Goal: Task Accomplishment & Management: Manage account settings

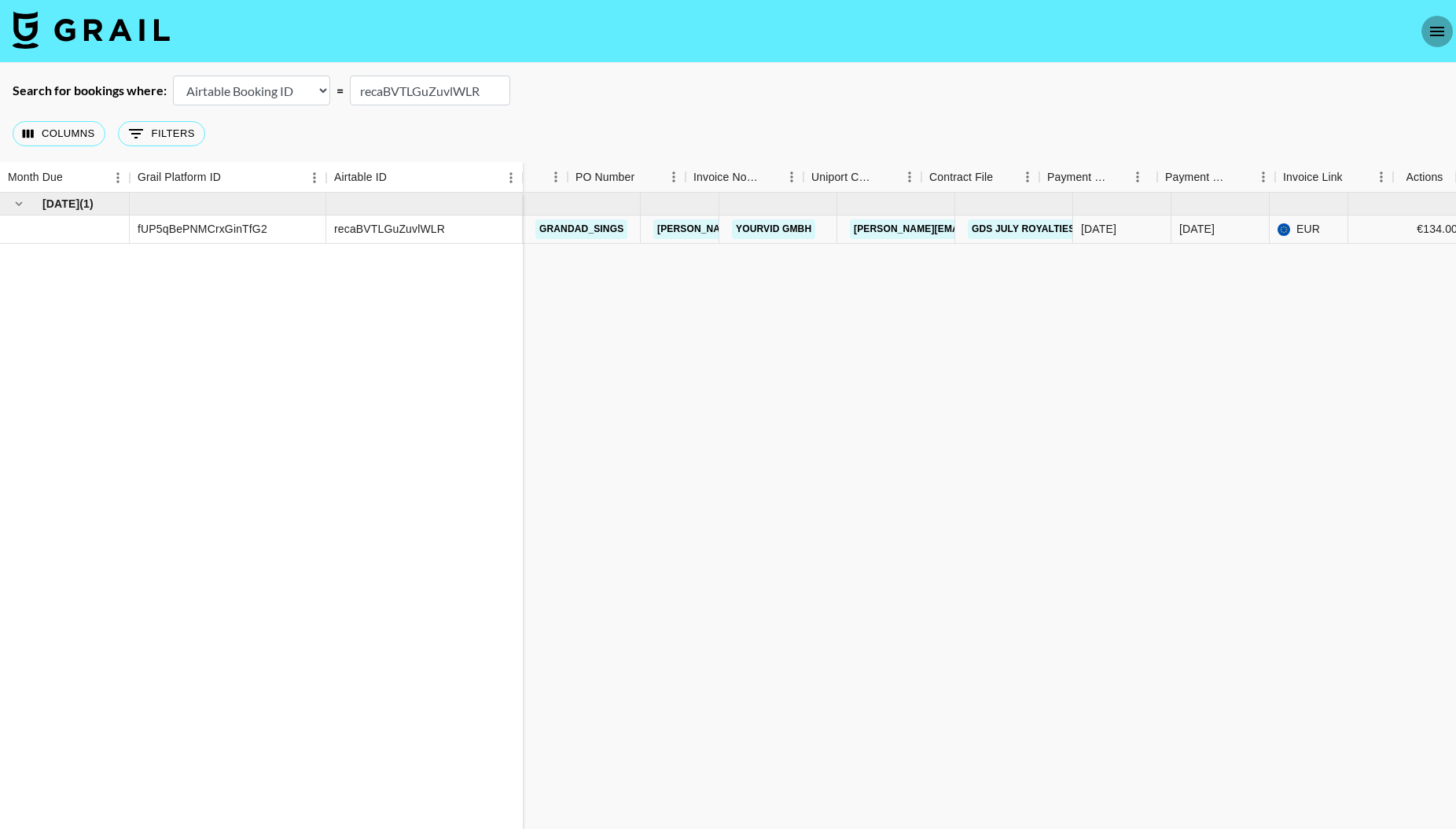
scroll to position [2, 0]
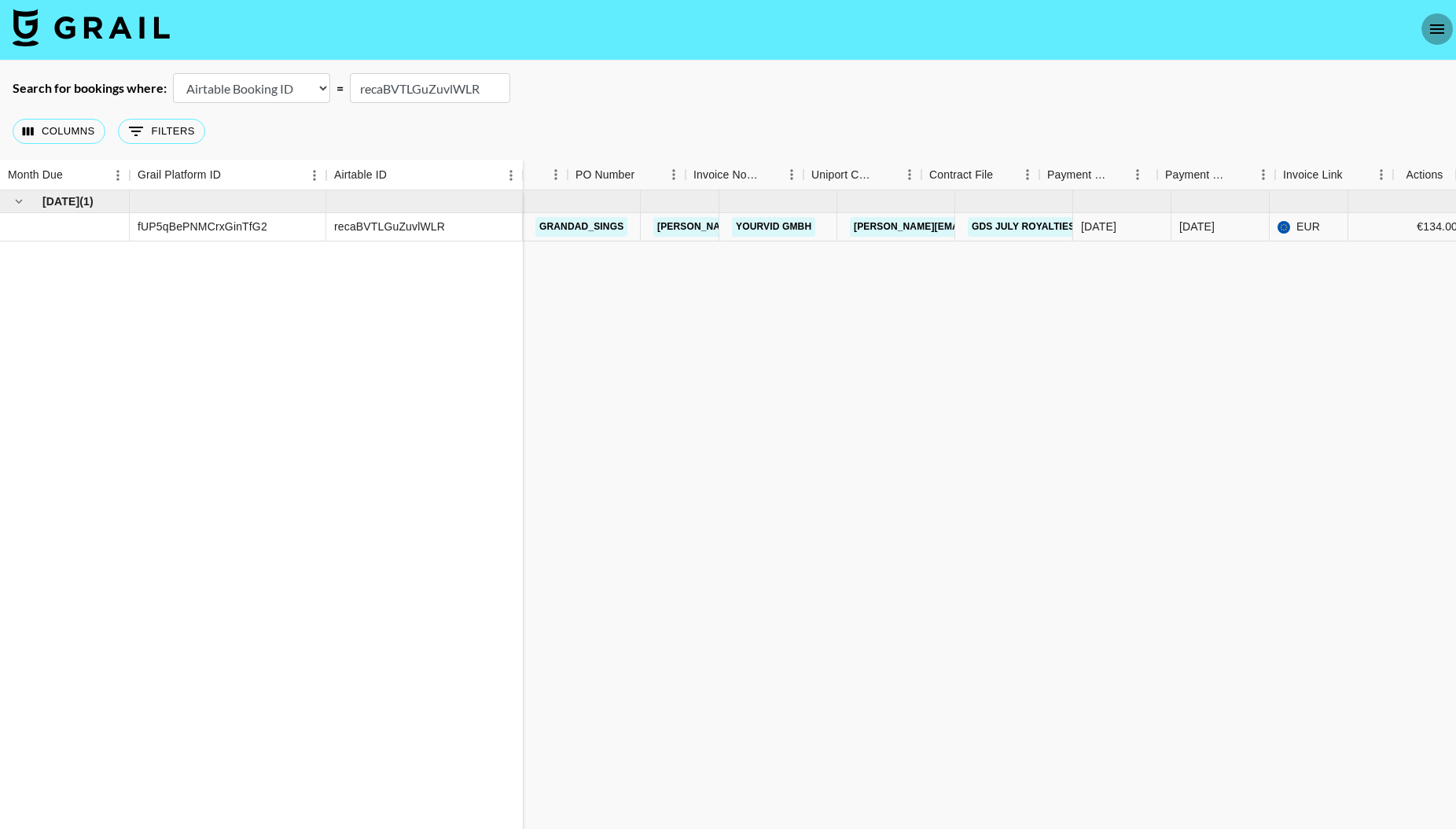
click at [1441, 30] on icon "open drawer" at bounding box center [1438, 29] width 19 height 19
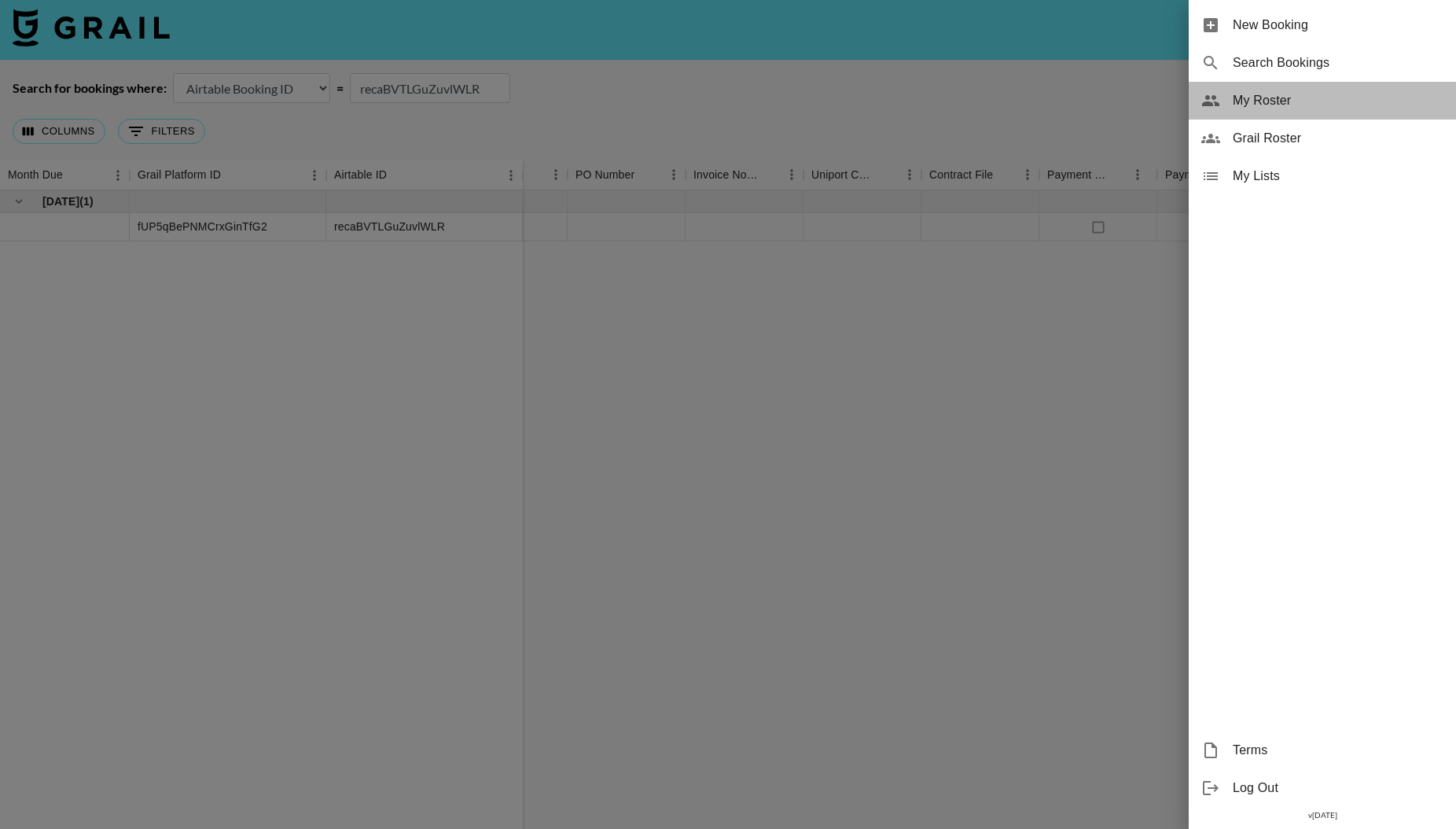
click at [1255, 100] on span "My Roster" at bounding box center [1338, 100] width 210 height 19
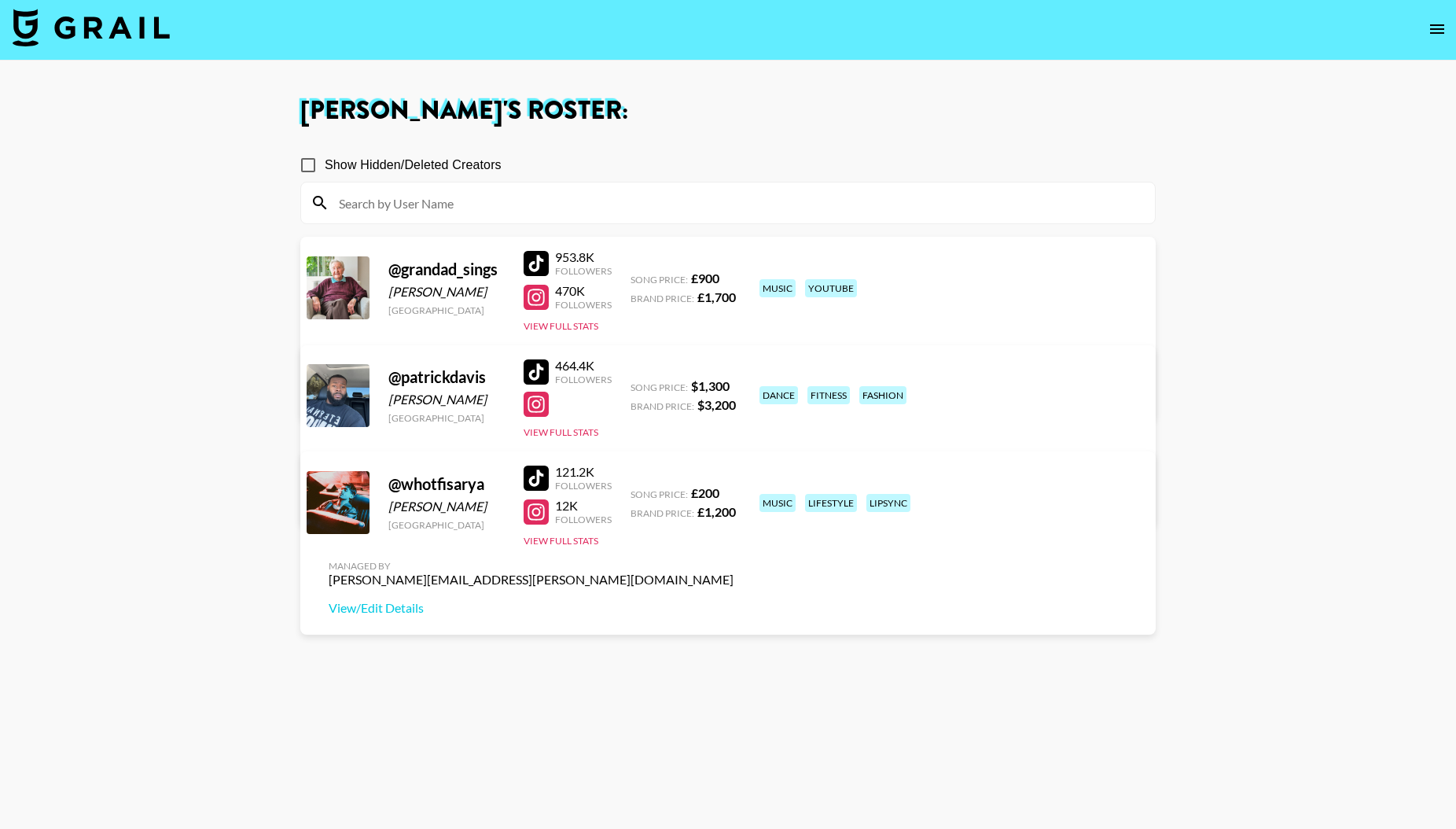
click at [426, 482] on div "@ whotfisarya" at bounding box center [446, 484] width 116 height 20
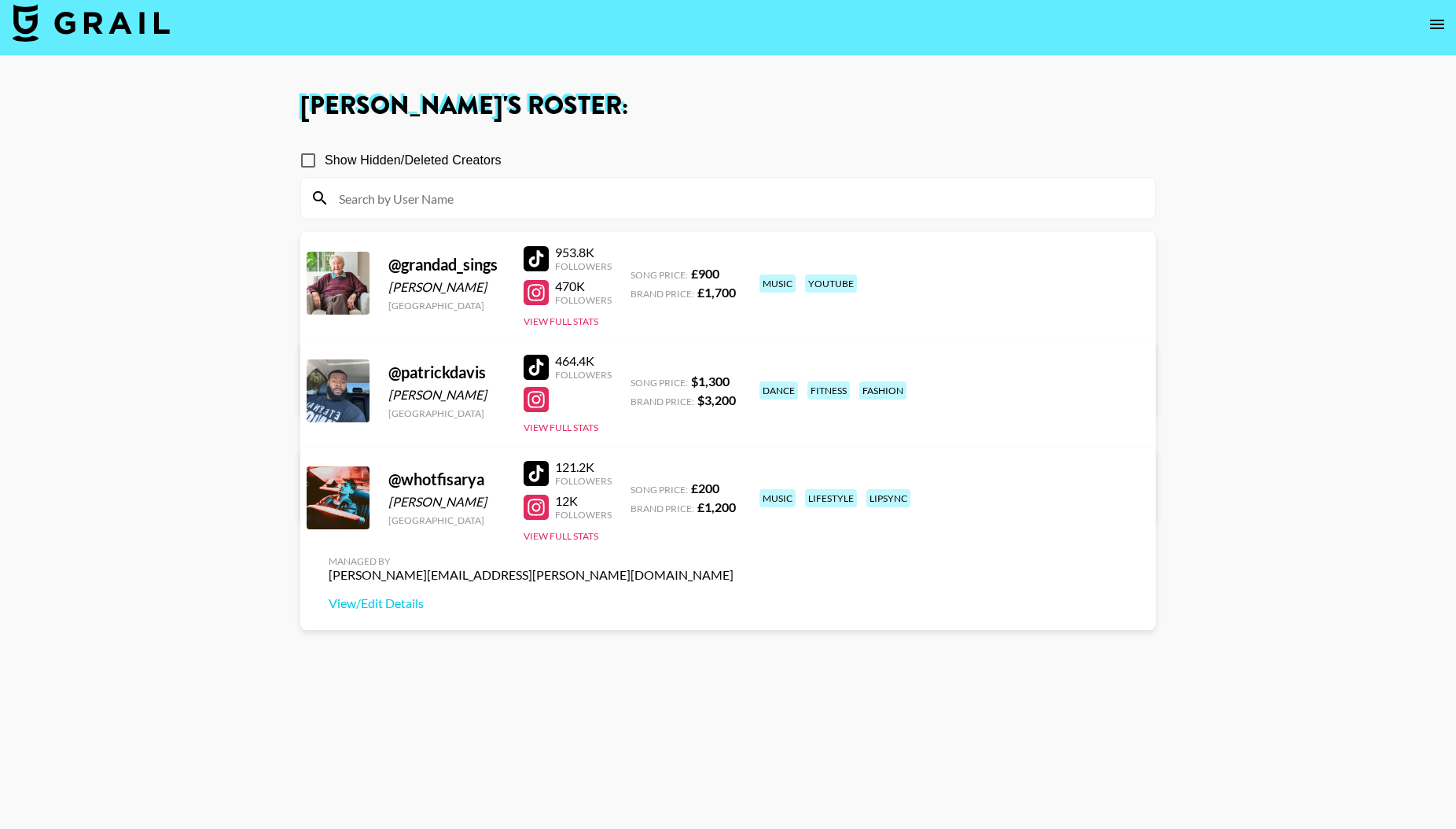
scroll to position [9, 0]
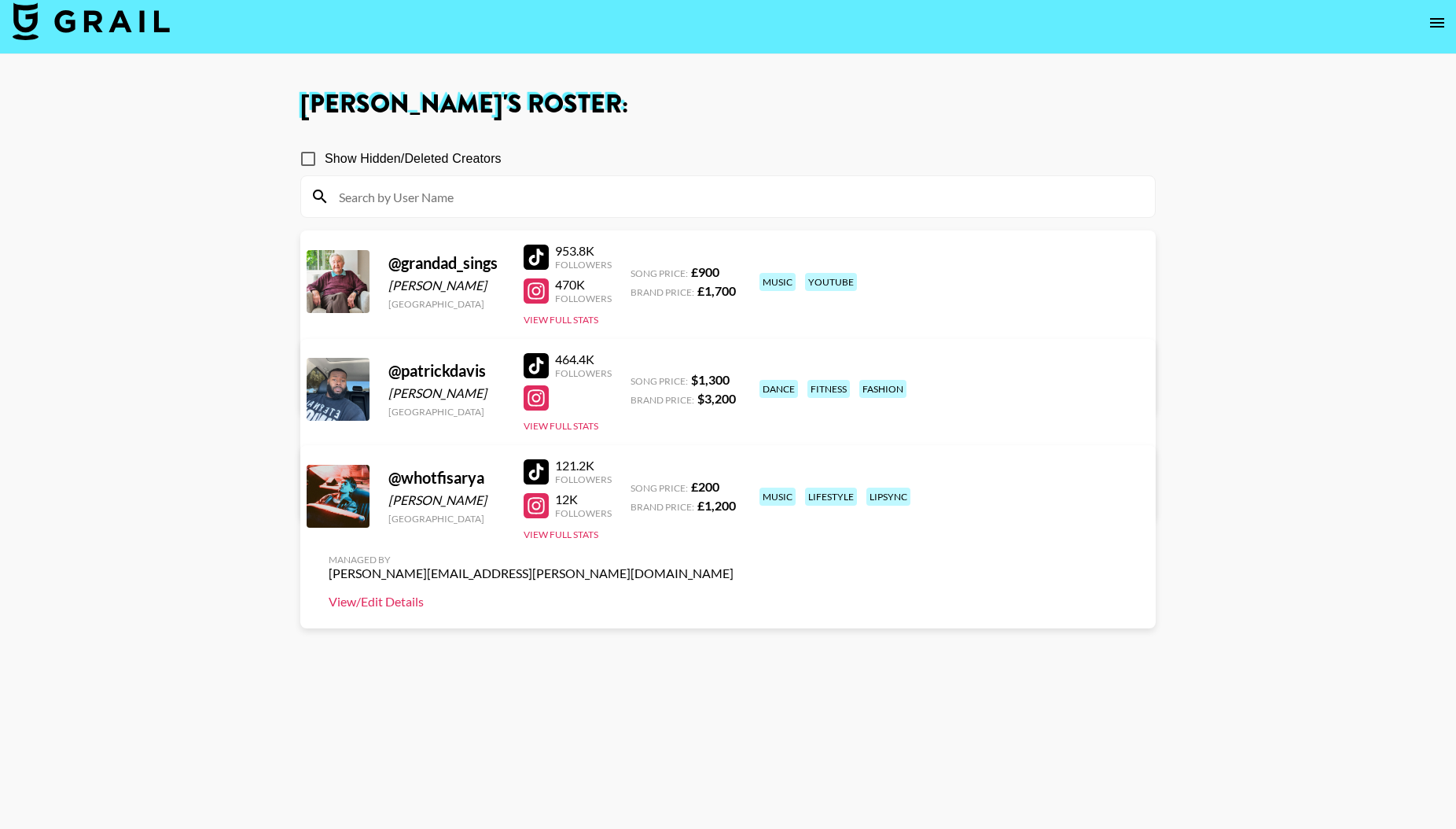
click at [734, 594] on link "View/Edit Details" at bounding box center [531, 602] width 405 height 16
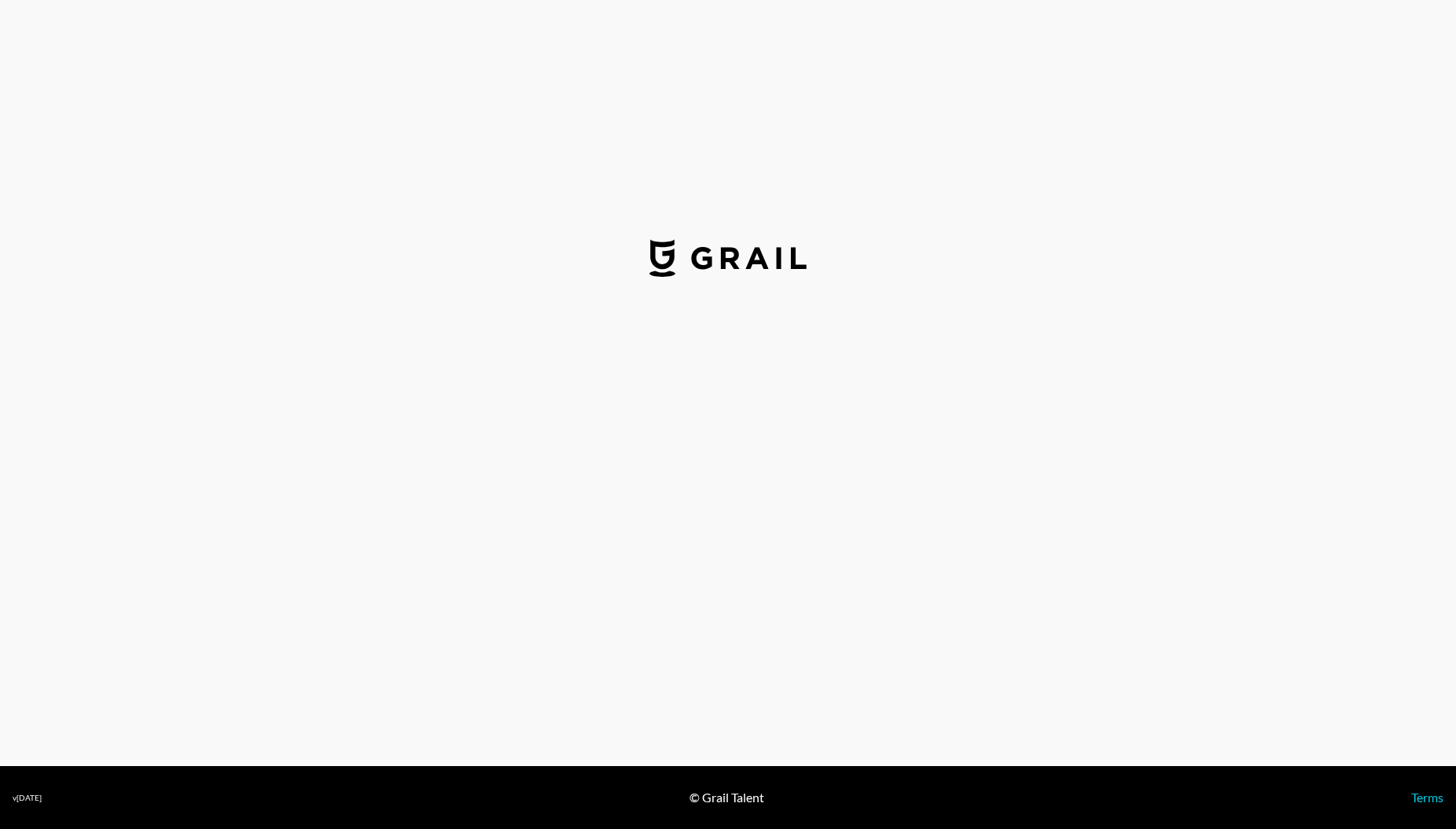
select select "GBP"
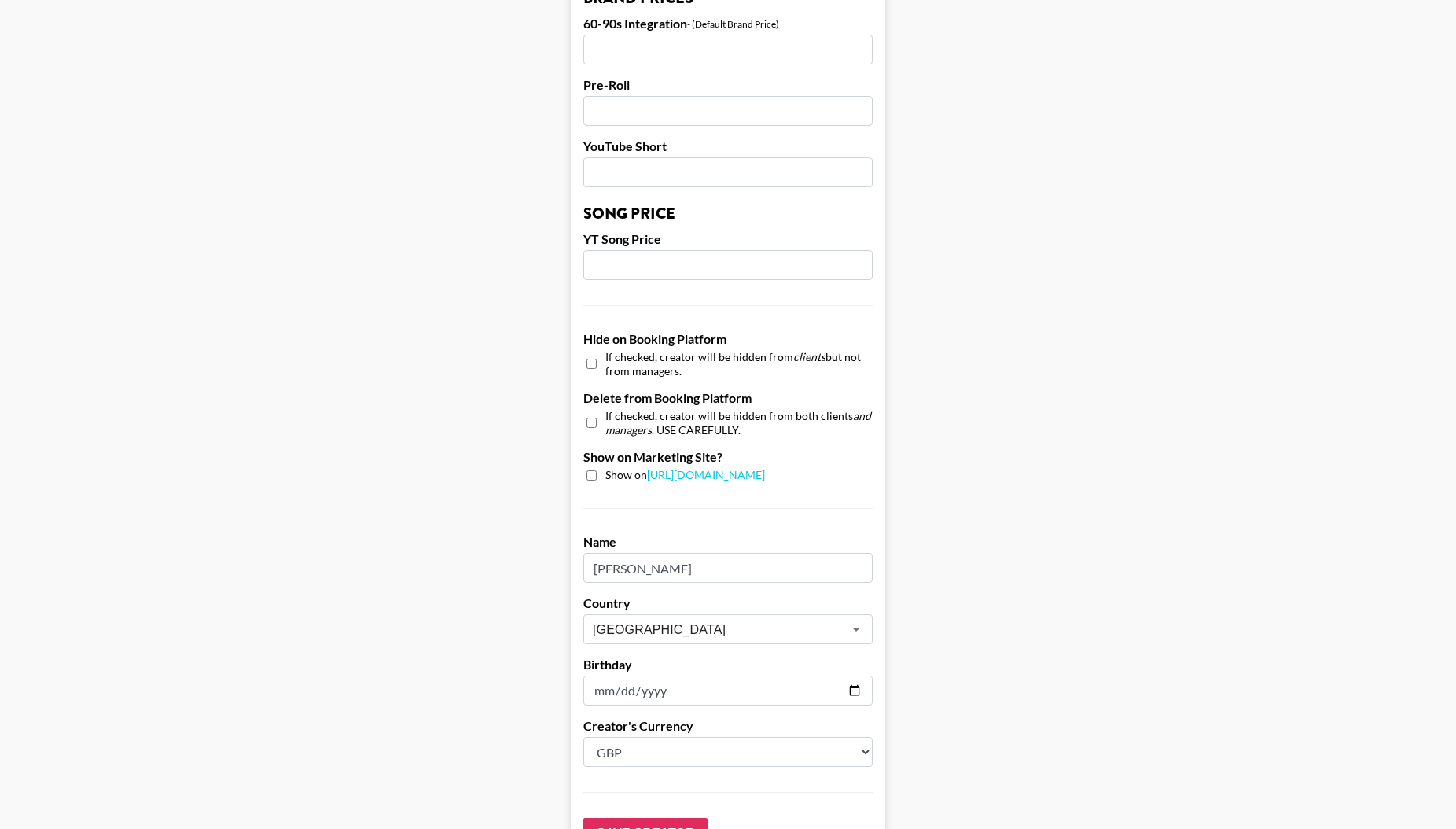
scroll to position [1210, 0]
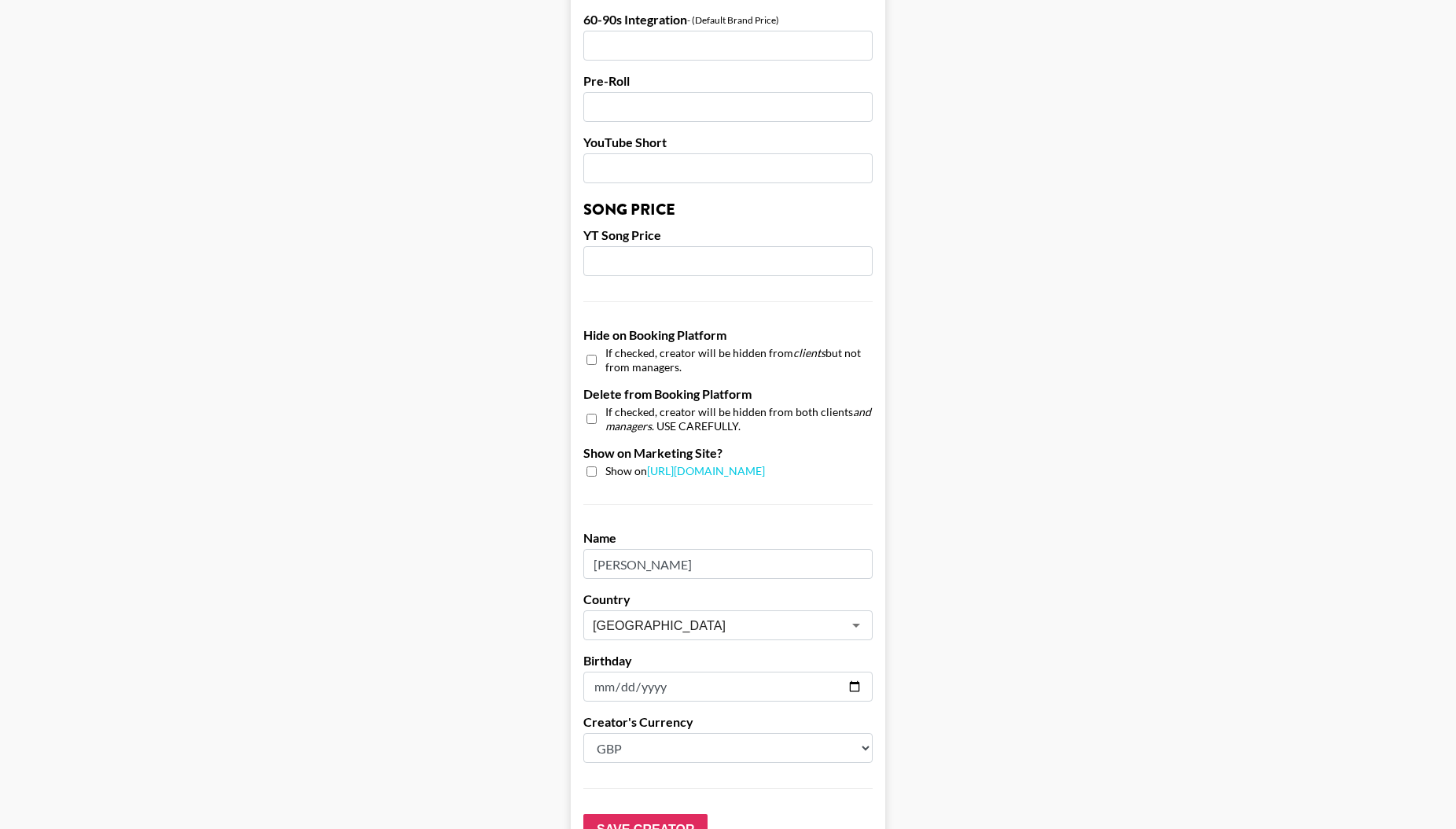
click at [649, 672] on input "date" at bounding box center [728, 686] width 289 height 29
click at [605, 672] on input "date" at bounding box center [728, 686] width 289 height 29
type input "[DATE]"
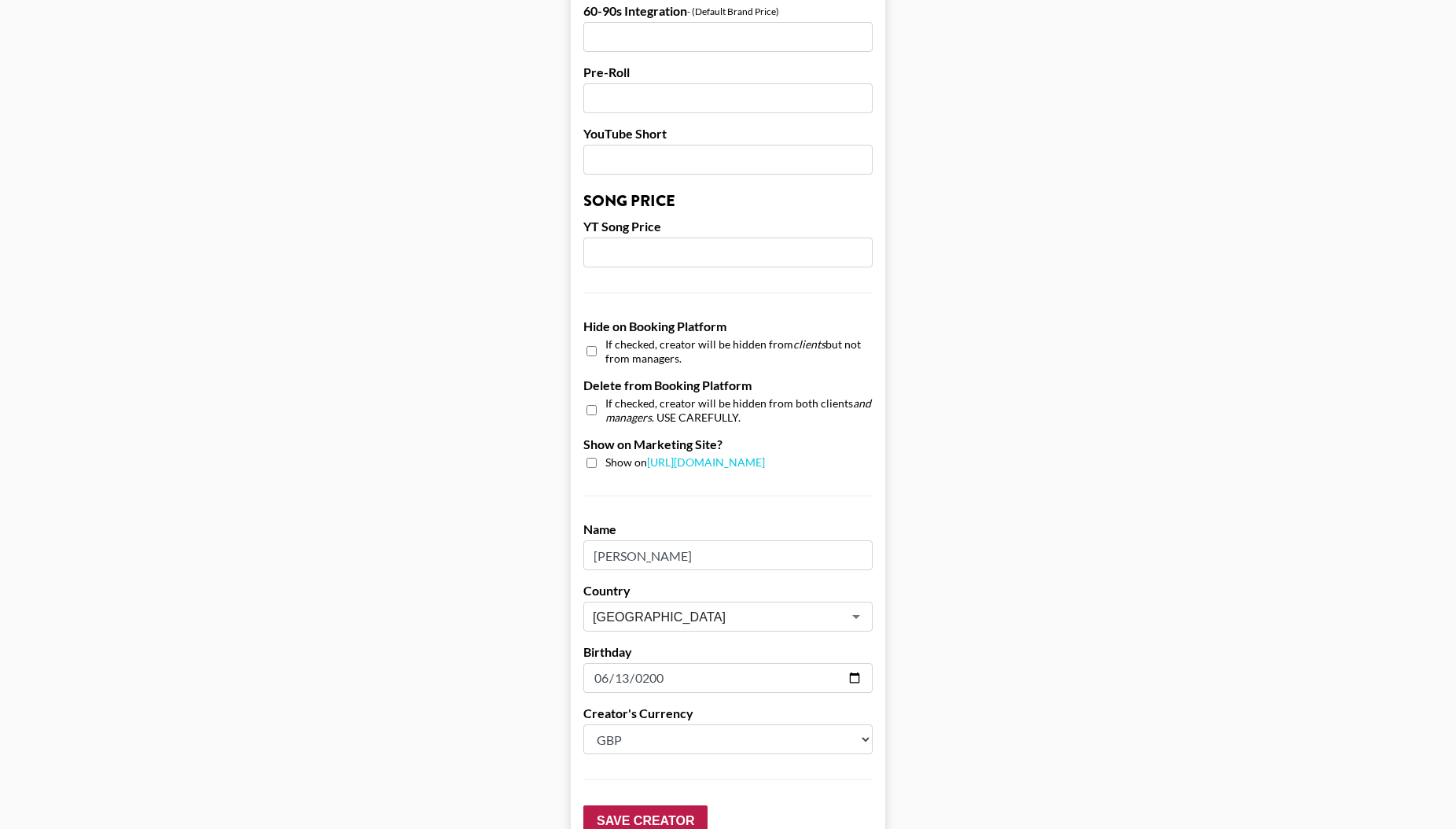
scroll to position [1220, 0]
click at [629, 803] on input "Save Creator" at bounding box center [646, 819] width 124 height 31
click at [637, 803] on input "Save Creator" at bounding box center [646, 819] width 124 height 31
